Goal: Information Seeking & Learning: Learn about a topic

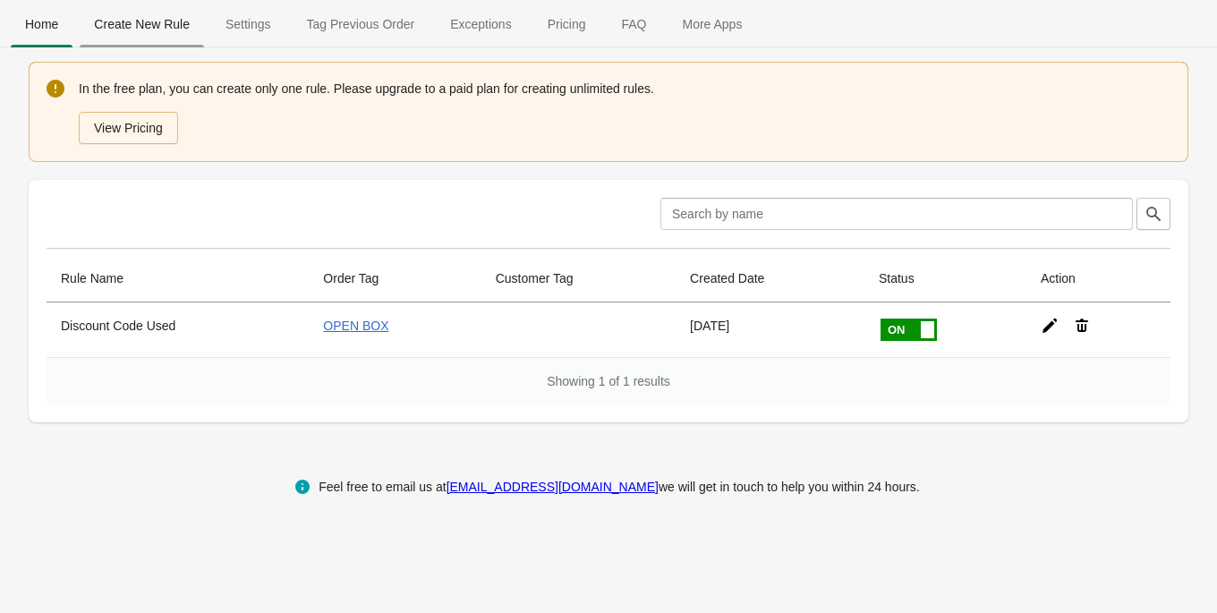
click at [175, 29] on span "Create New Rule" at bounding box center [142, 24] width 124 height 32
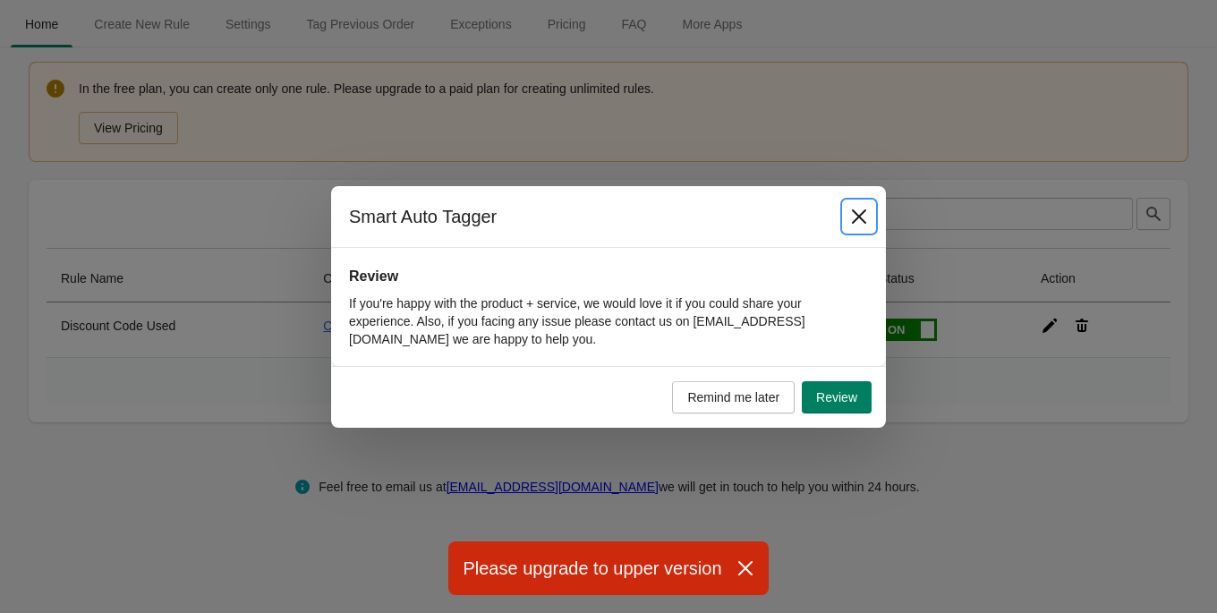
click at [865, 217] on icon "Close" at bounding box center [859, 217] width 18 height 18
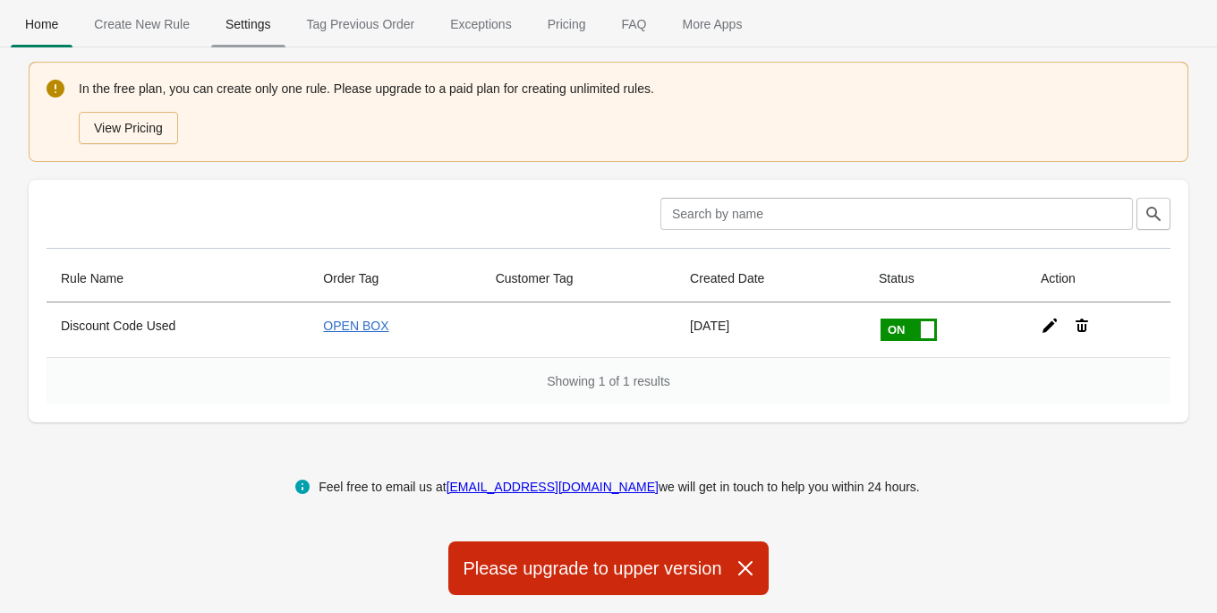
click at [277, 33] on span "Settings" at bounding box center [248, 24] width 74 height 32
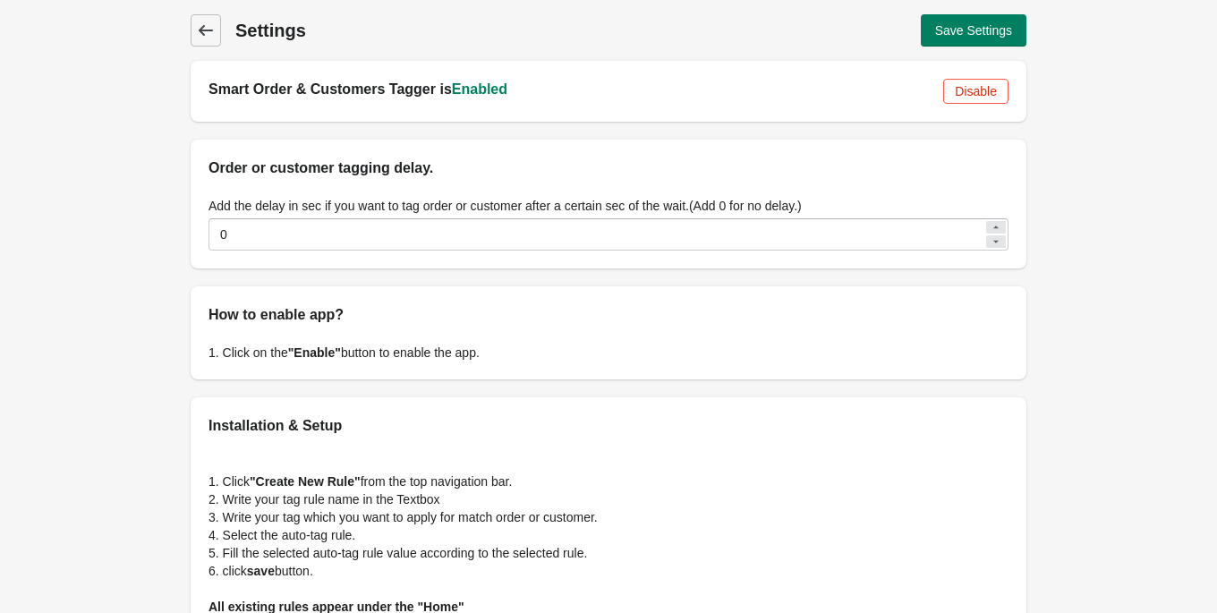
click at [216, 39] on span "Back" at bounding box center [205, 30] width 25 height 25
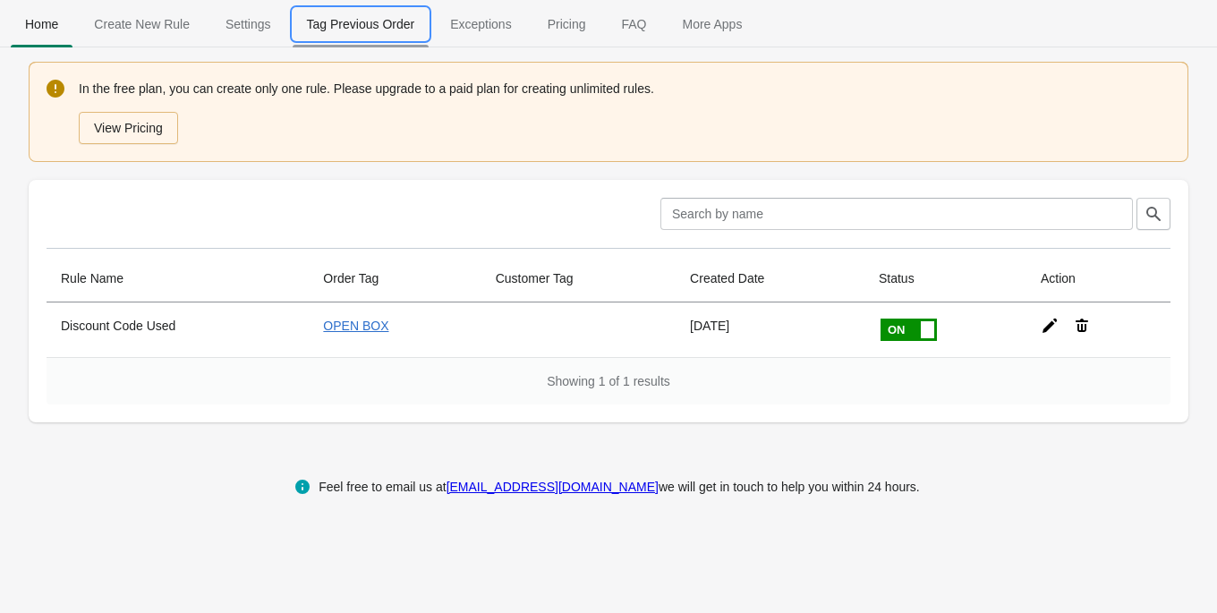
click at [352, 36] on span "Tag Previous Order" at bounding box center [361, 24] width 137 height 32
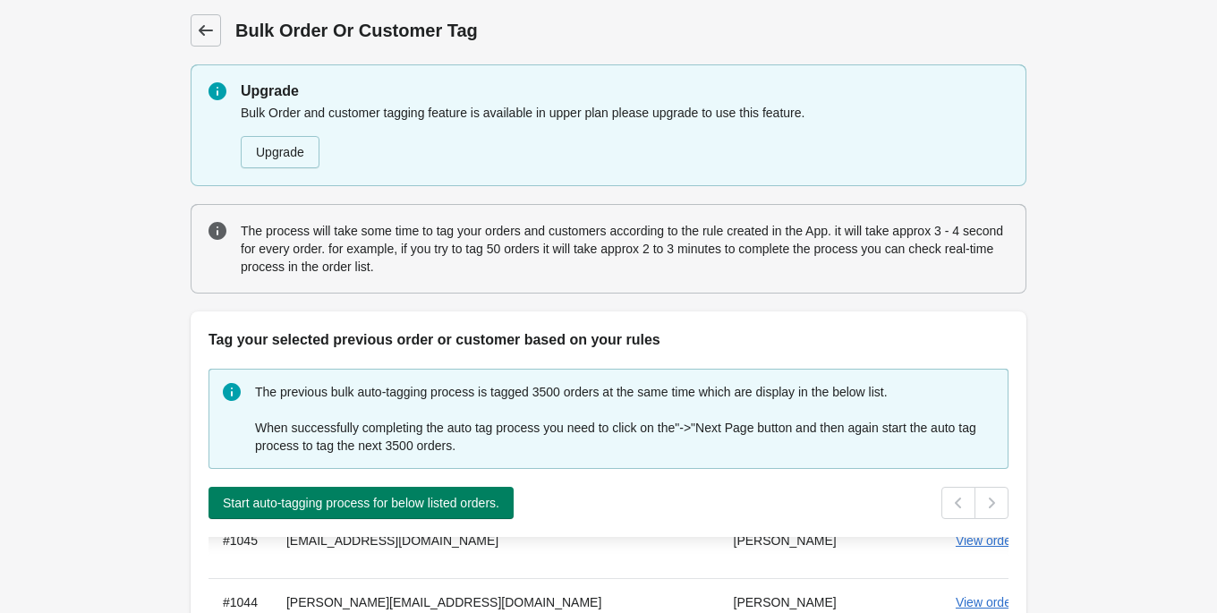
click at [205, 37] on icon at bounding box center [206, 30] width 18 height 18
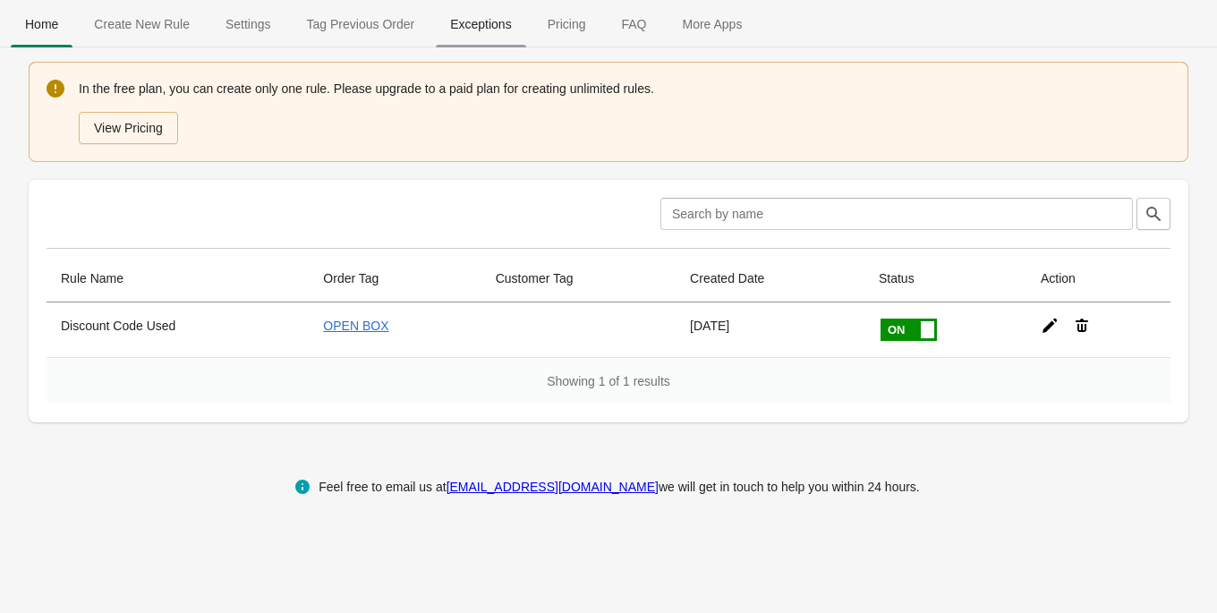
click at [499, 33] on span "Exceptions" at bounding box center [480, 24] width 89 height 32
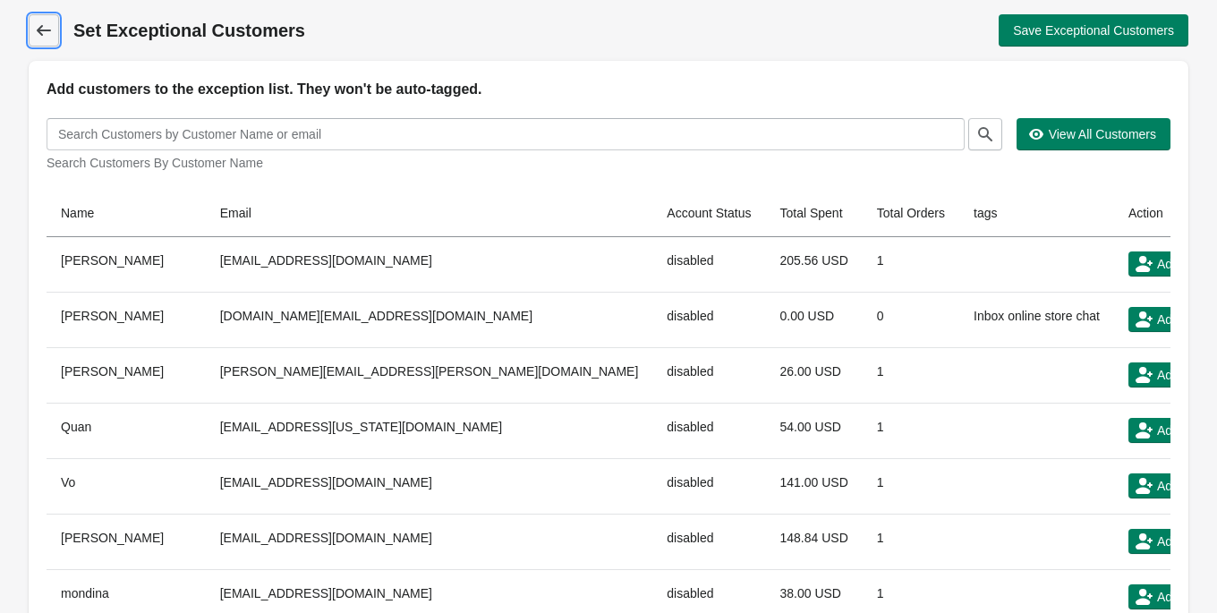
click at [47, 32] on icon at bounding box center [44, 30] width 18 height 18
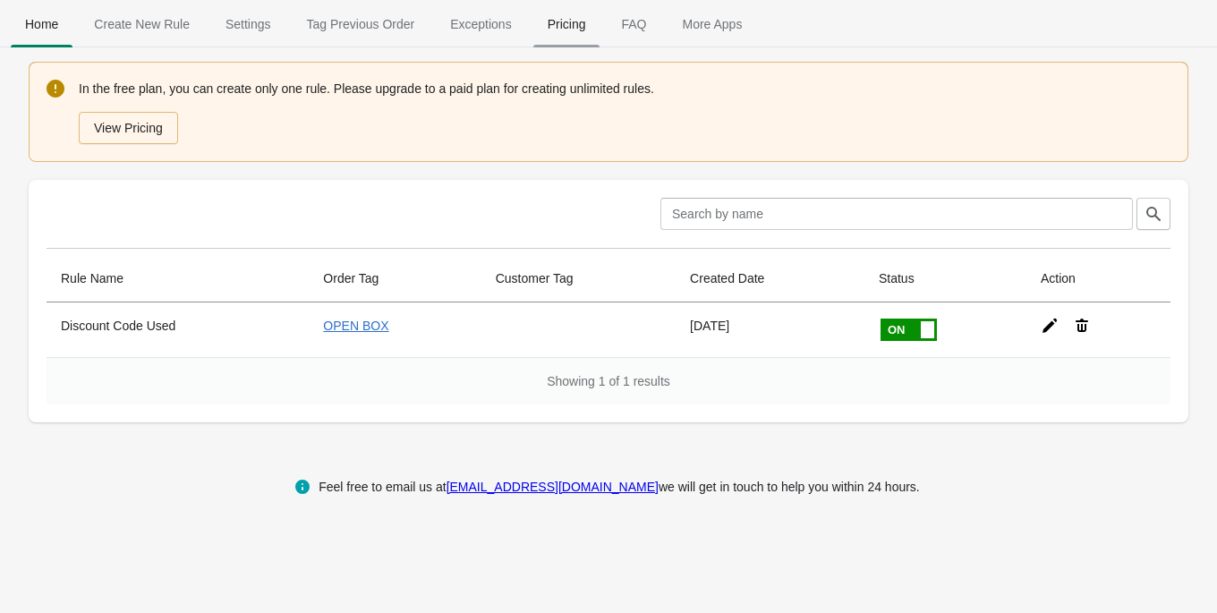
click at [590, 32] on span "Pricing" at bounding box center [566, 24] width 67 height 32
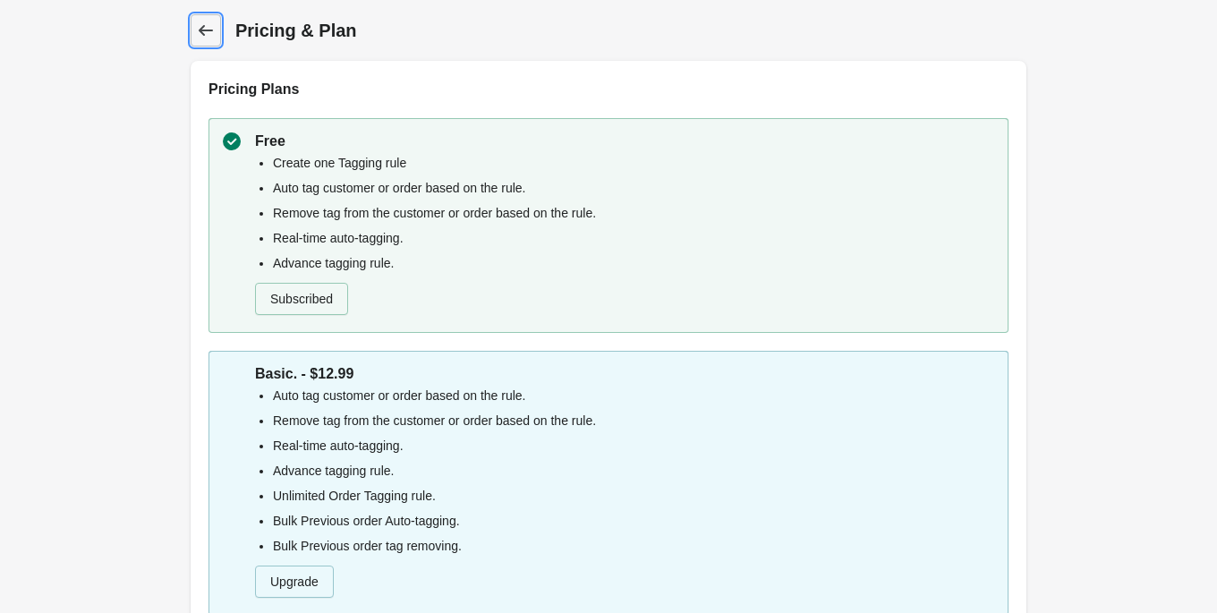
click at [214, 38] on span "Back" at bounding box center [205, 30] width 25 height 25
